Goal: Information Seeking & Learning: Learn about a topic

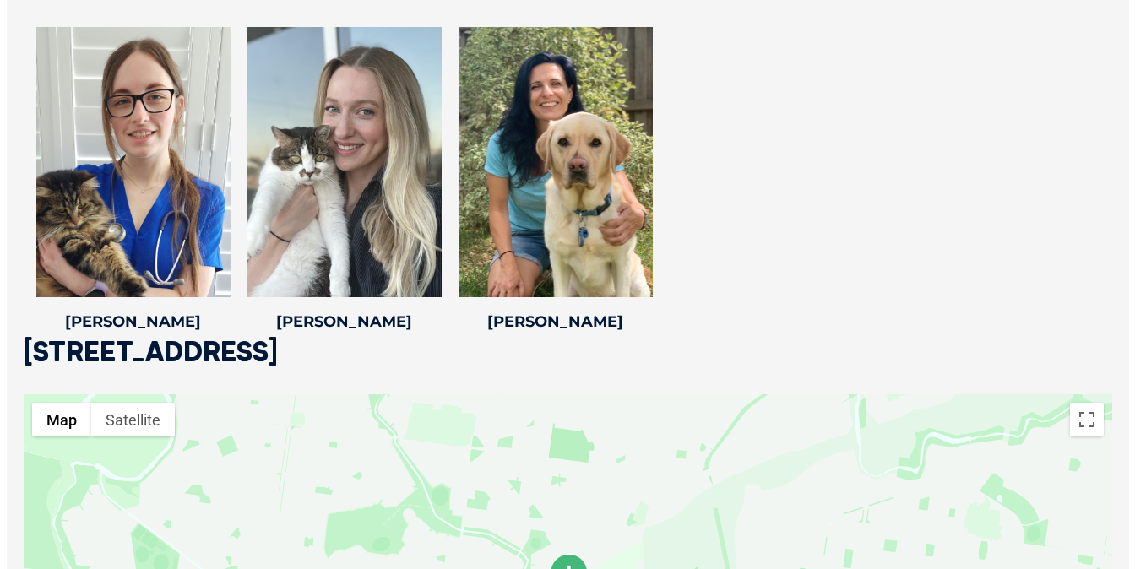
scroll to position [3420, 0]
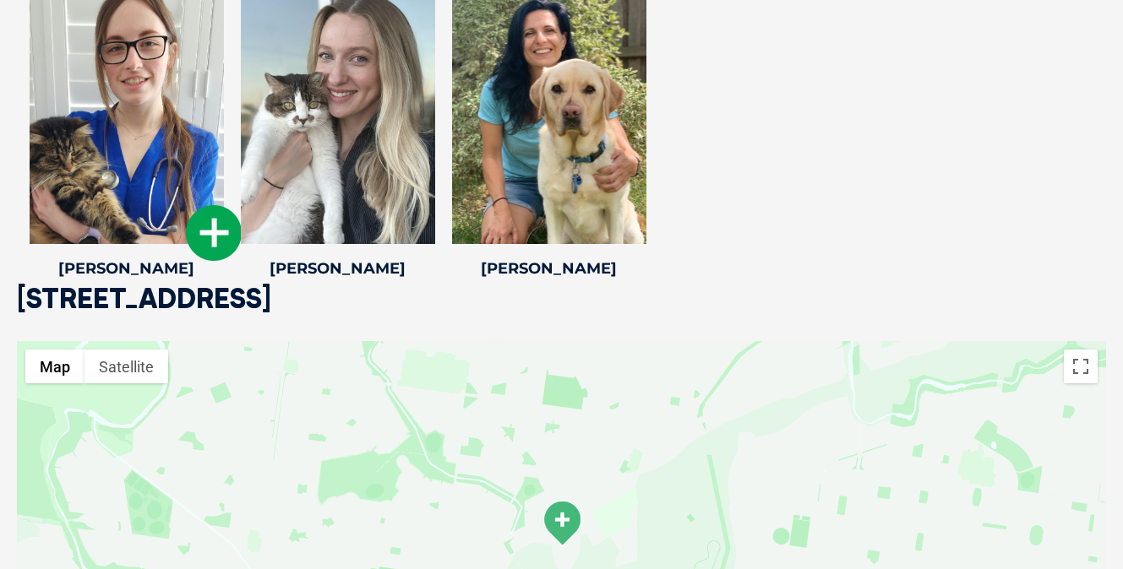
click at [210, 205] on icon at bounding box center [214, 233] width 56 height 56
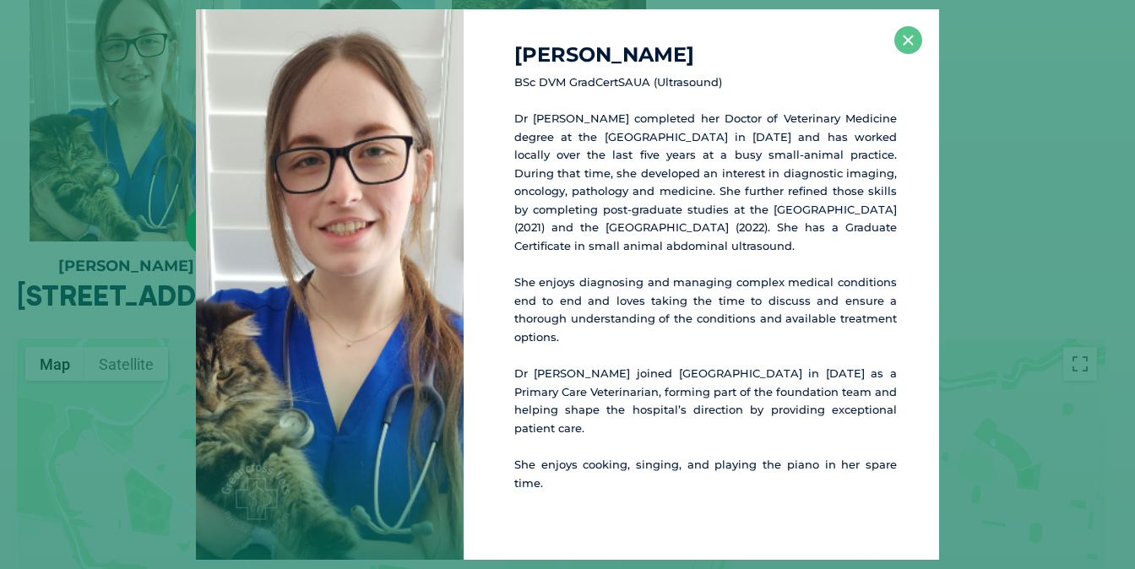
scroll to position [3423, 0]
click at [911, 45] on button "×" at bounding box center [908, 40] width 28 height 28
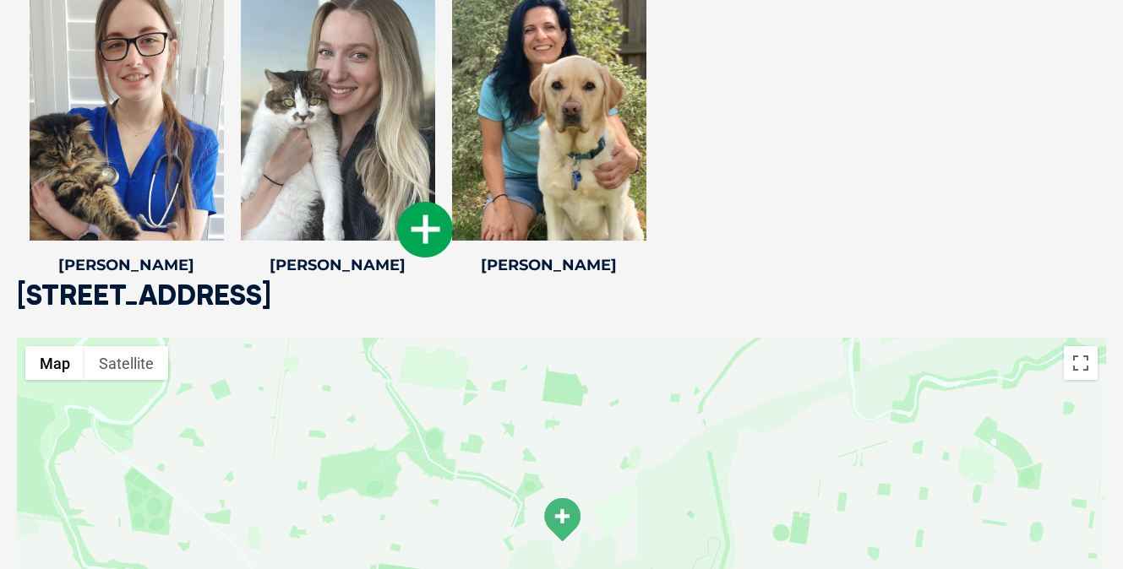
click at [423, 210] on icon at bounding box center [425, 230] width 56 height 56
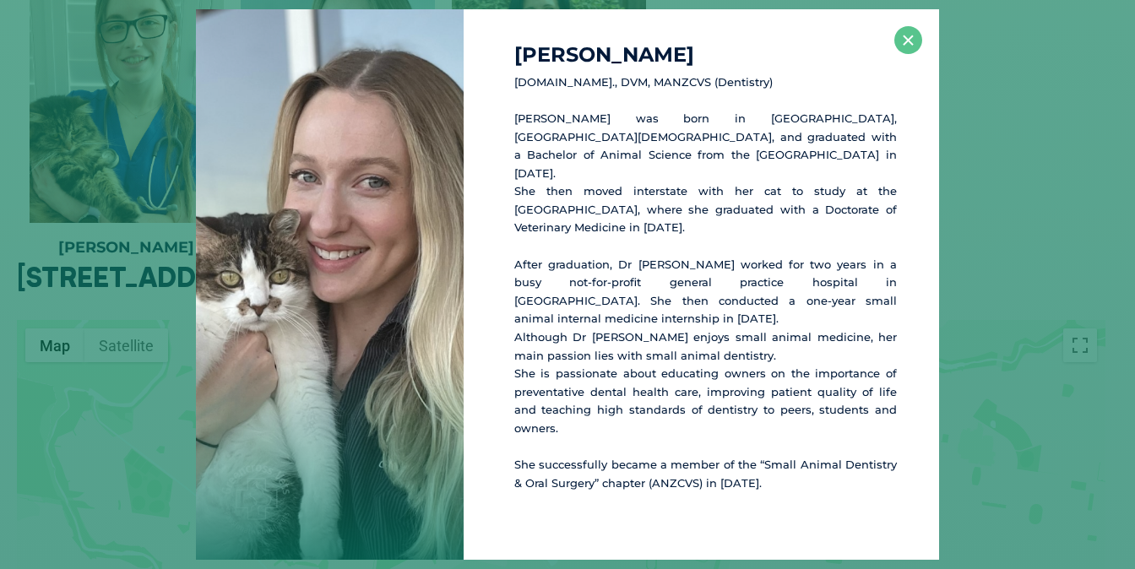
scroll to position [3442, 0]
click at [906, 54] on button "×" at bounding box center [908, 40] width 28 height 28
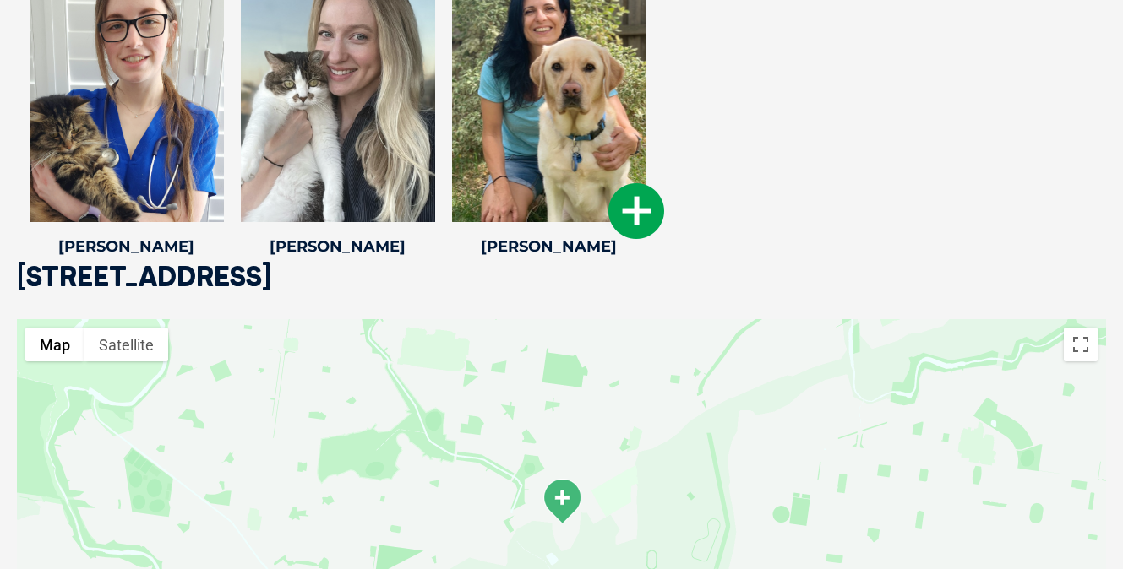
click at [565, 197] on div at bounding box center [549, 87] width 194 height 270
click at [629, 183] on icon at bounding box center [636, 211] width 56 height 56
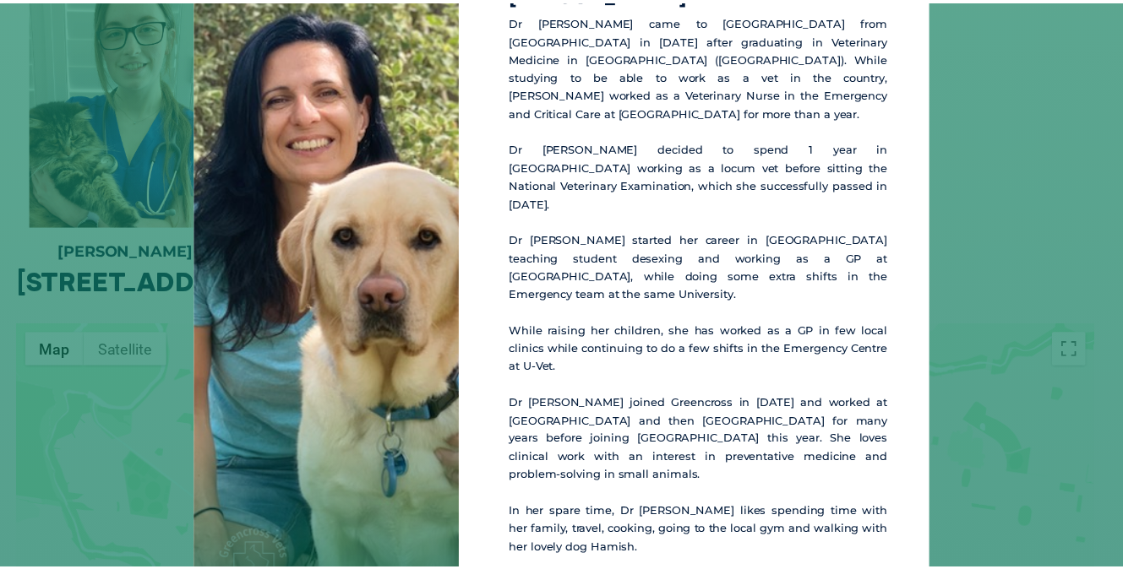
scroll to position [54, 0]
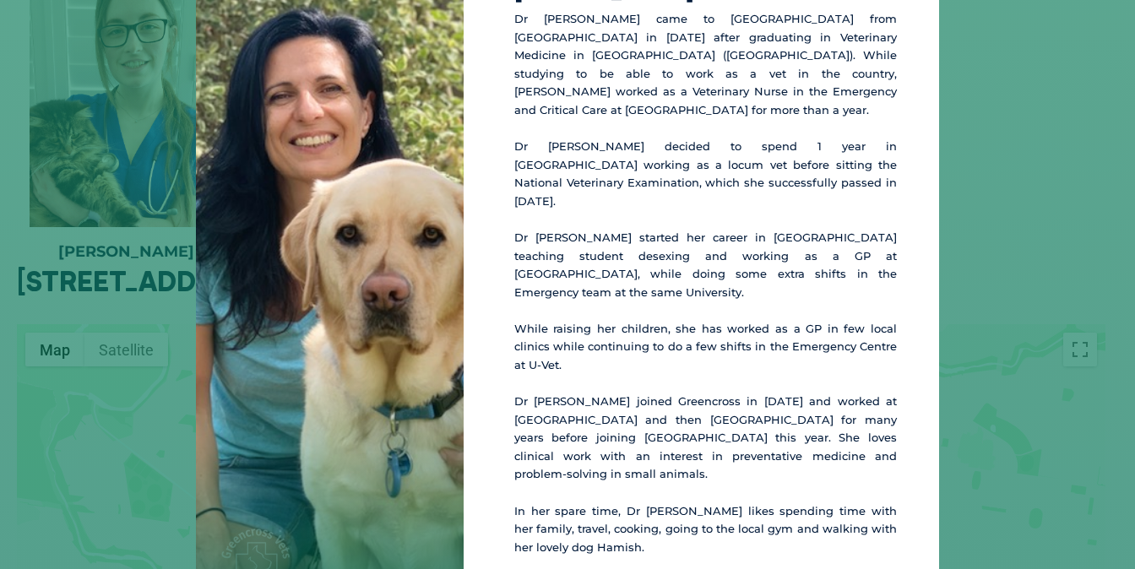
click at [144, 193] on div "[PERSON_NAME] Dr [PERSON_NAME] came to [GEOGRAPHIC_DATA] from [GEOGRAPHIC_DATA]…" at bounding box center [568, 285] width 1122 height 678
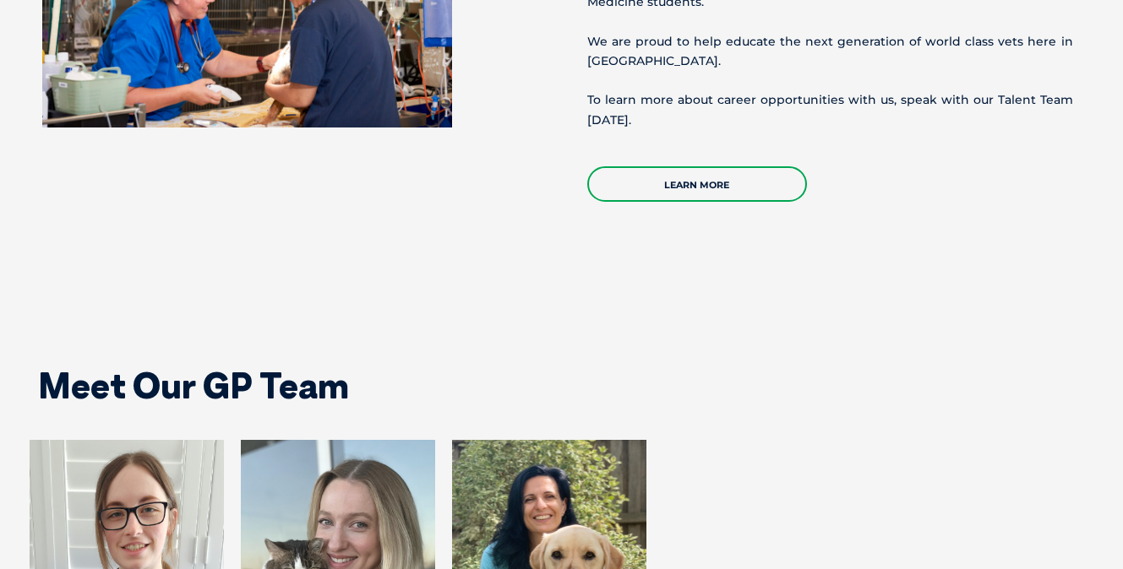
scroll to position [2721, 0]
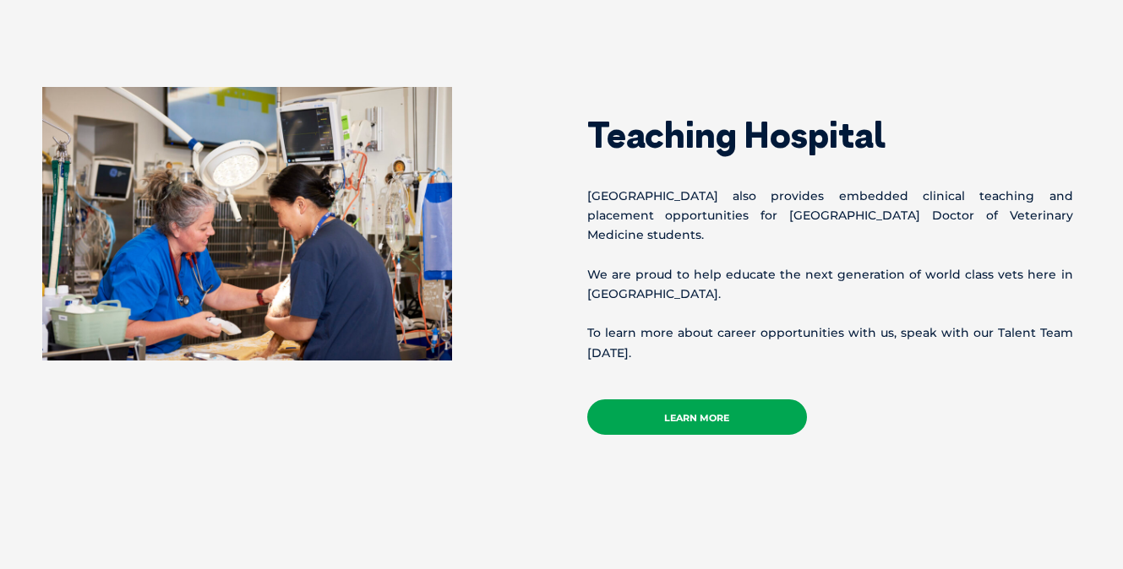
click at [726, 401] on link "Learn more" at bounding box center [697, 417] width 220 height 35
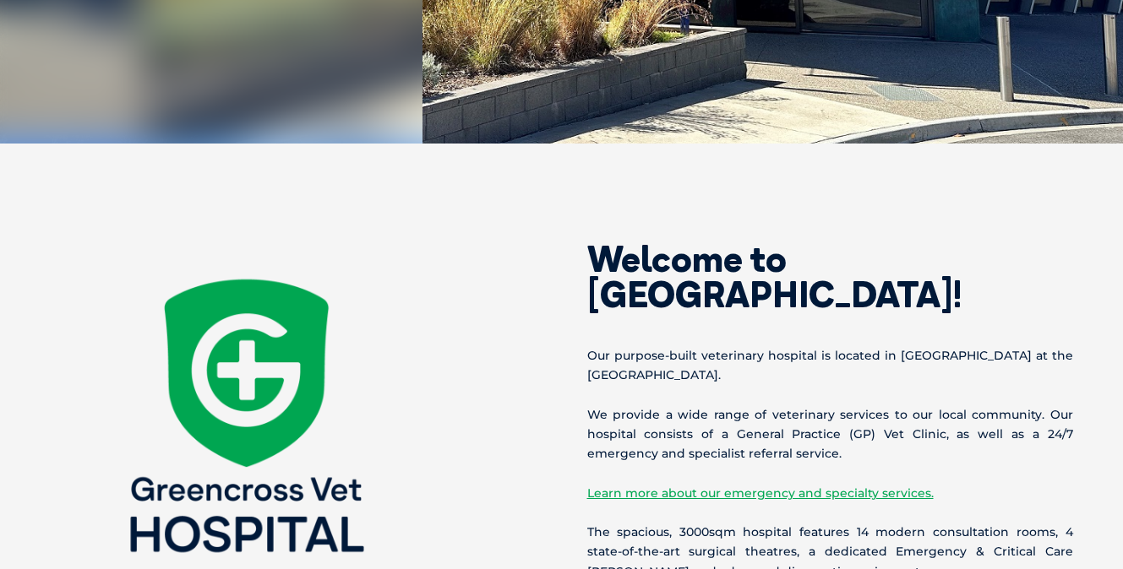
scroll to position [0, 0]
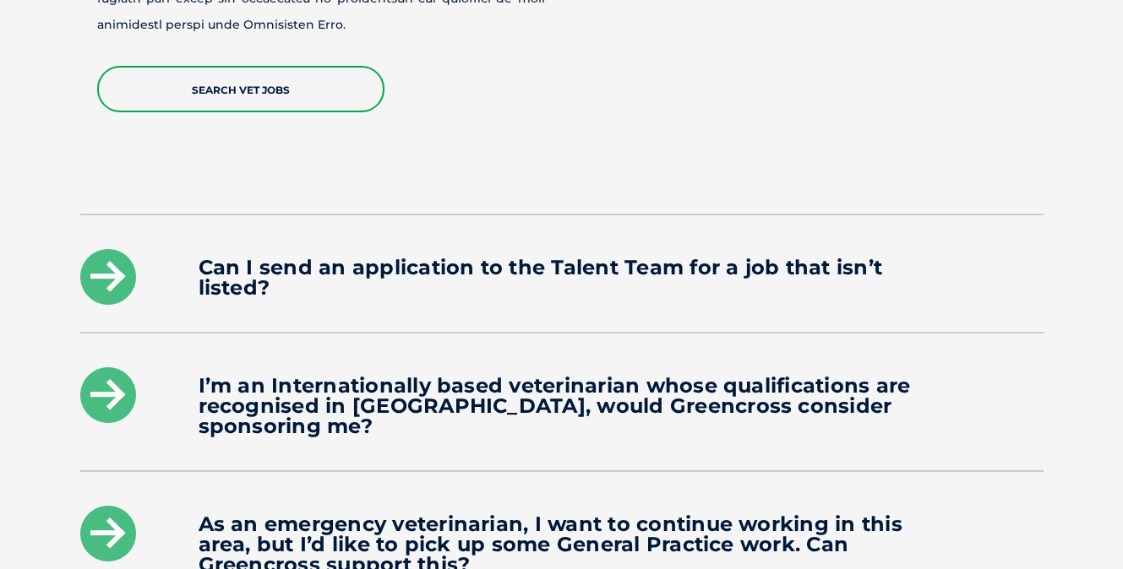
scroll to position [2206, 0]
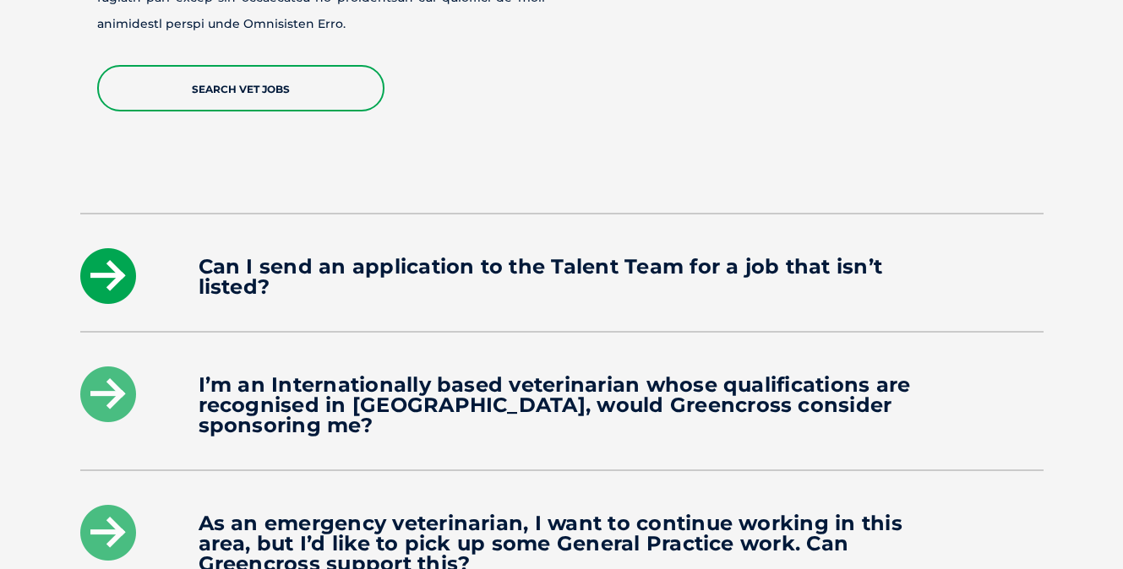
click at [107, 248] on icon at bounding box center [108, 276] width 56 height 56
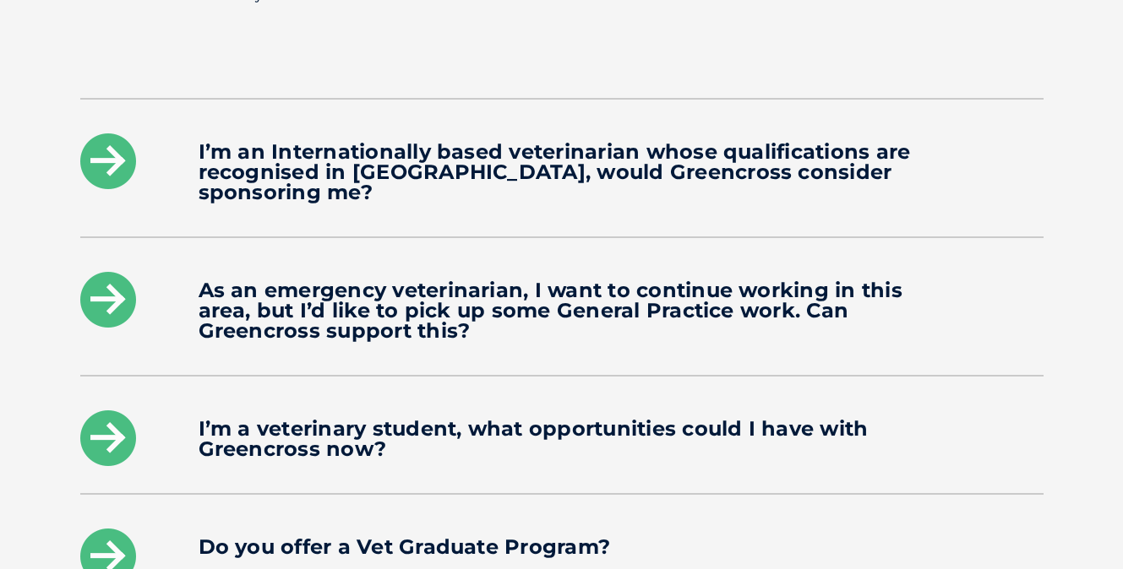
scroll to position [2639, 0]
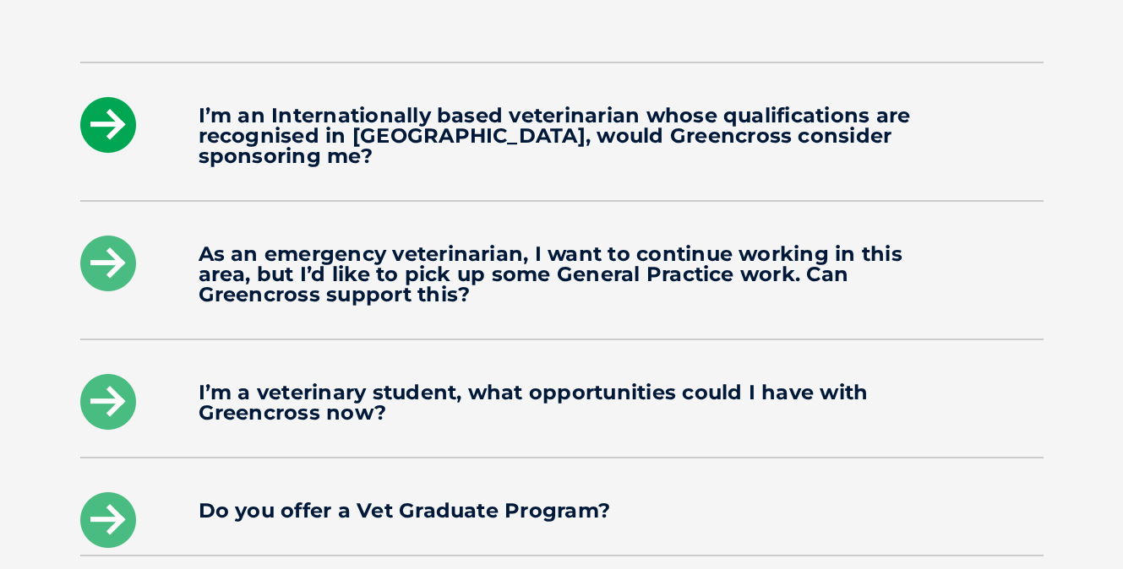
click at [114, 101] on icon at bounding box center [108, 125] width 56 height 56
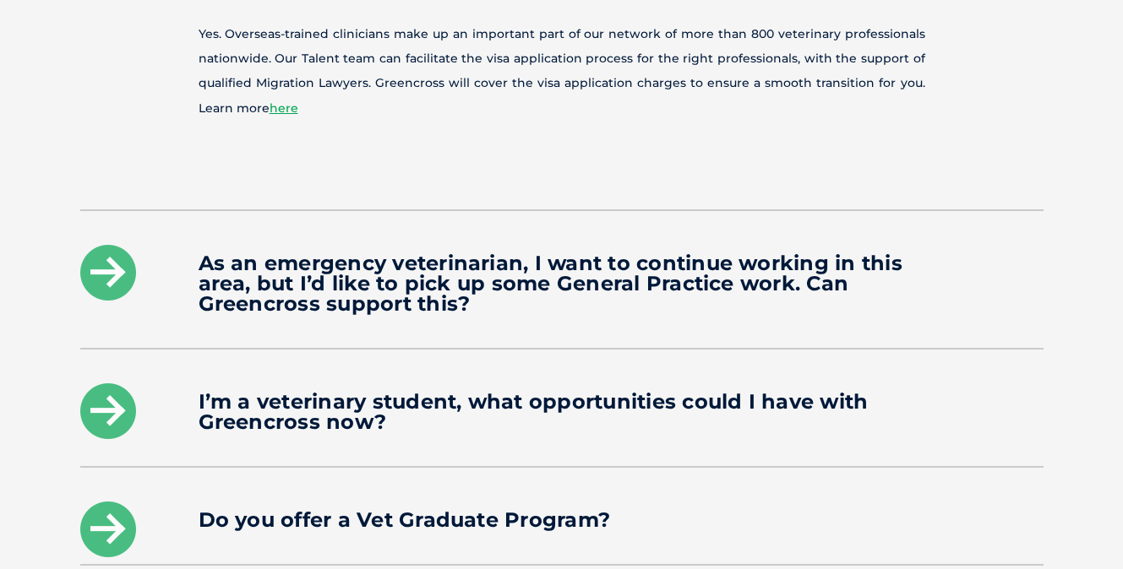
scroll to position [2656, 0]
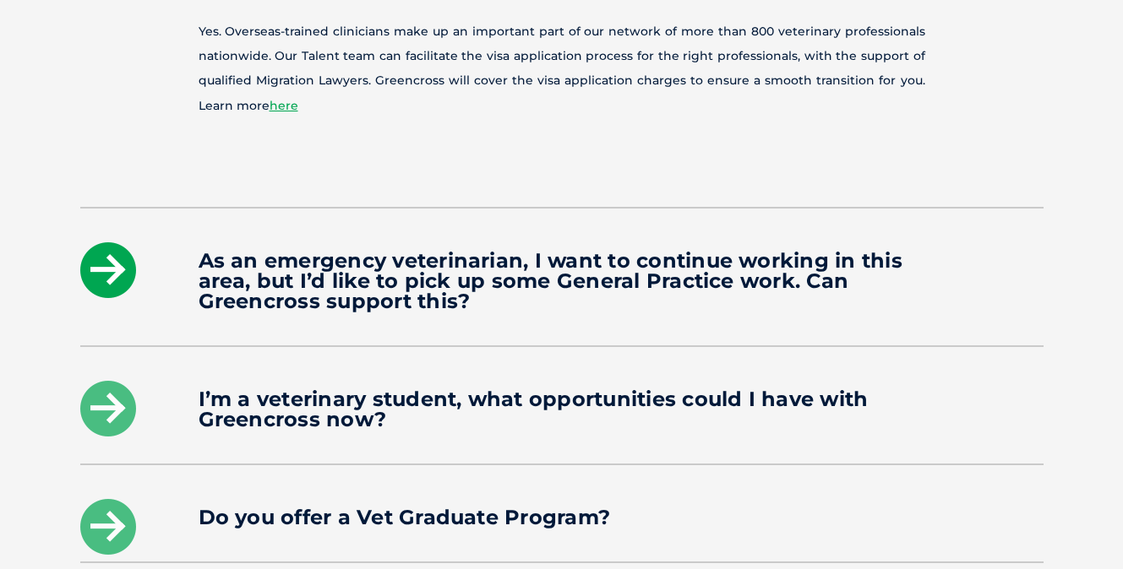
click at [90, 246] on icon at bounding box center [108, 270] width 56 height 56
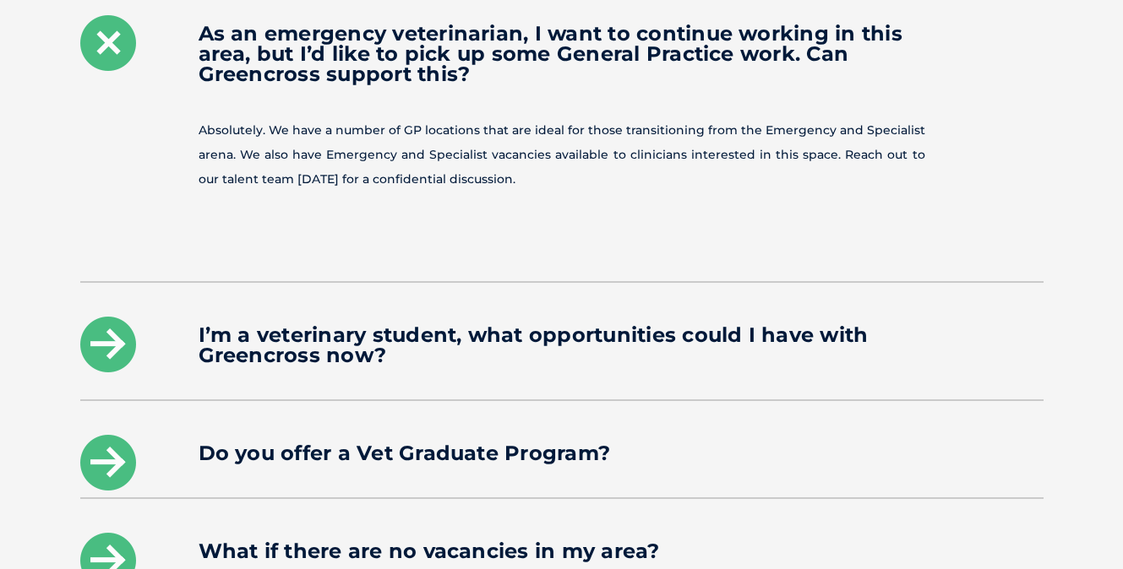
scroll to position [2717, 0]
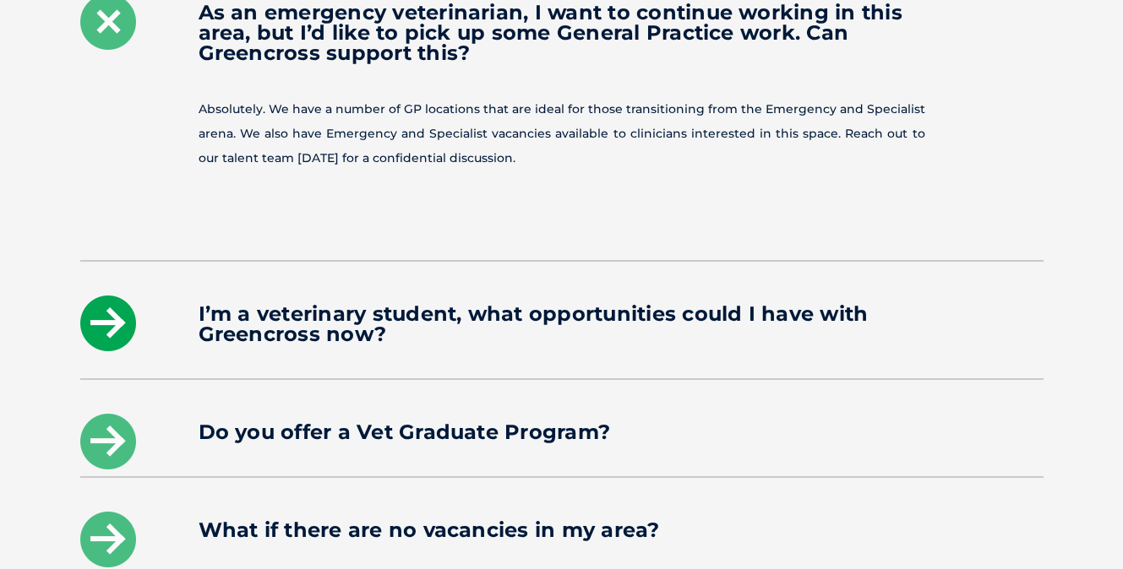
click at [118, 306] on icon at bounding box center [108, 324] width 56 height 56
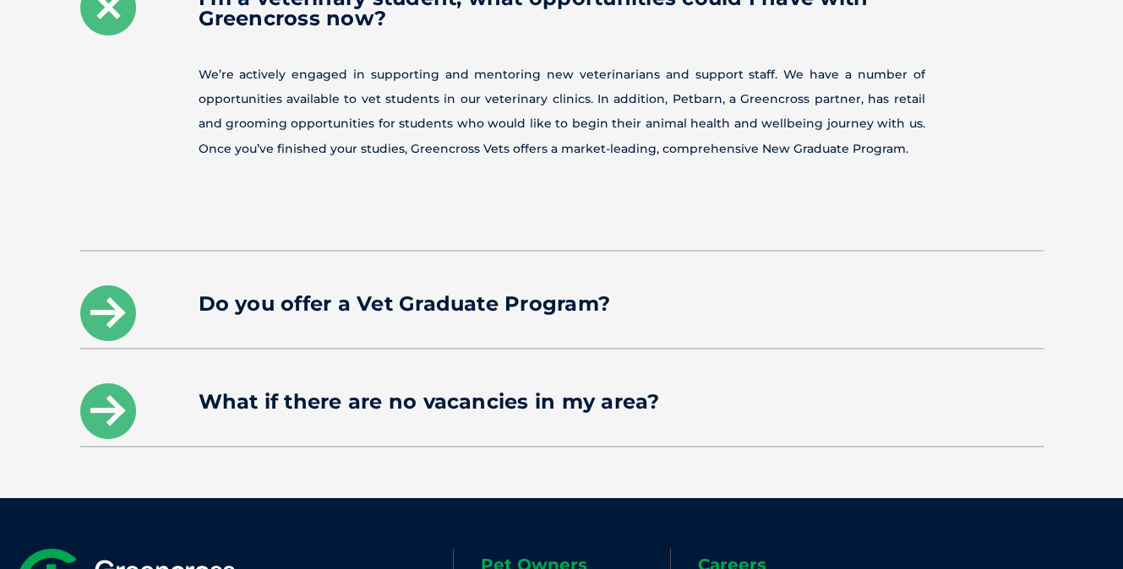
scroll to position [2878, 0]
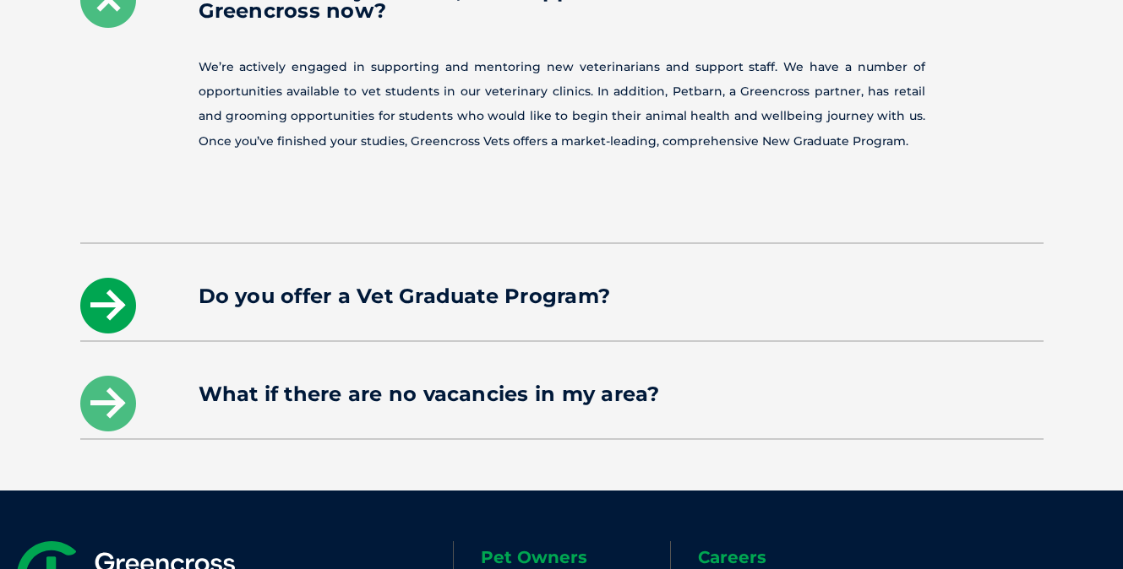
click at [117, 289] on icon at bounding box center [108, 306] width 56 height 56
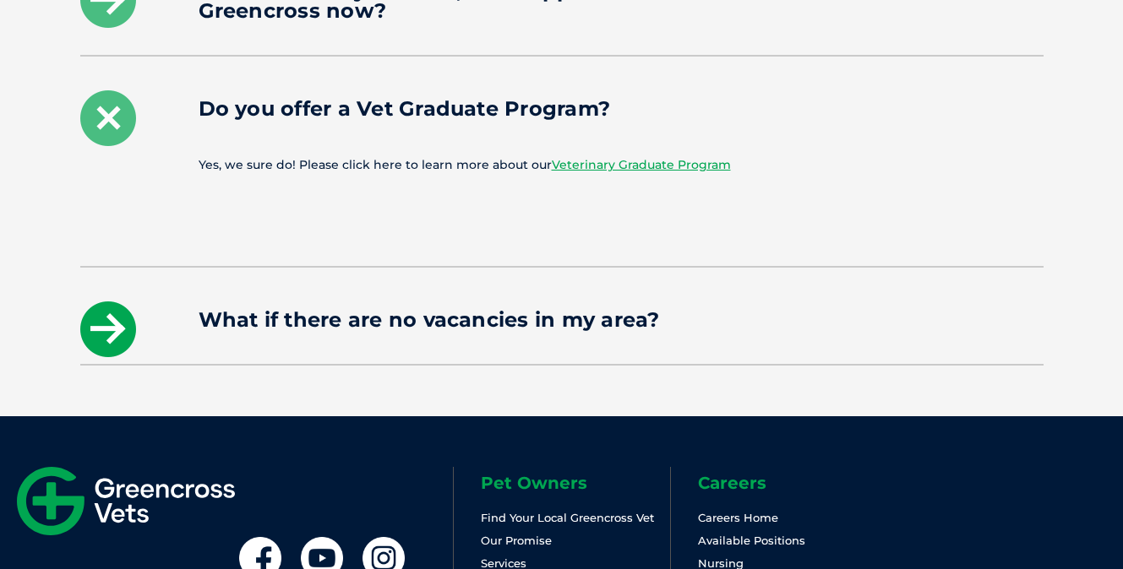
click at [100, 307] on icon at bounding box center [108, 330] width 56 height 56
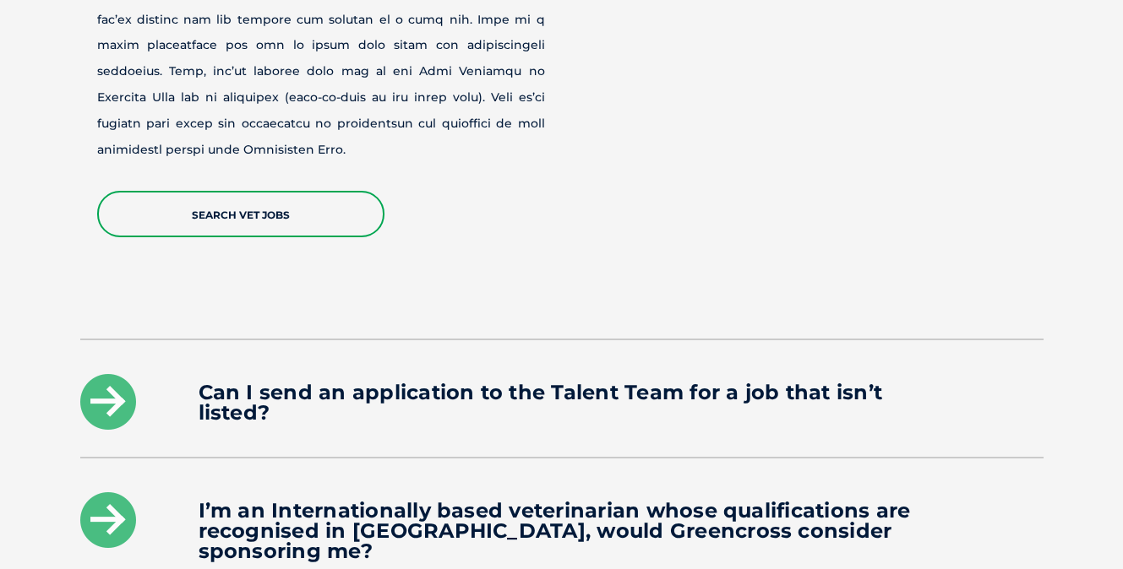
scroll to position [1809, 0]
